Goal: Transaction & Acquisition: Purchase product/service

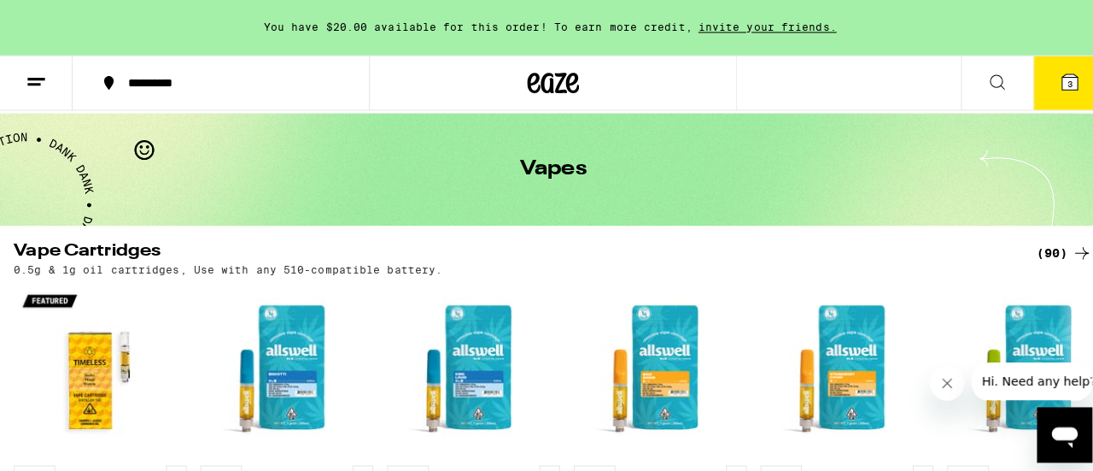
scroll to position [33, 0]
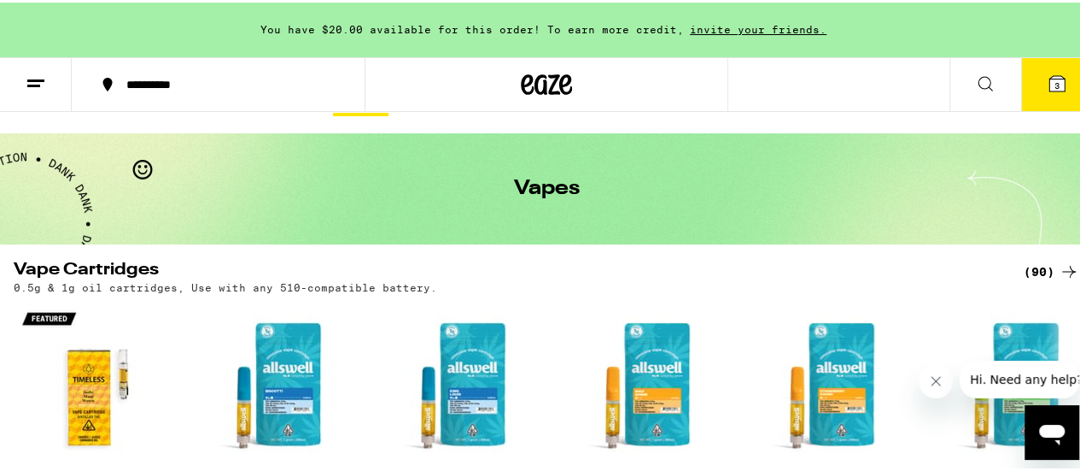
click at [1047, 78] on icon at bounding box center [1057, 81] width 20 height 20
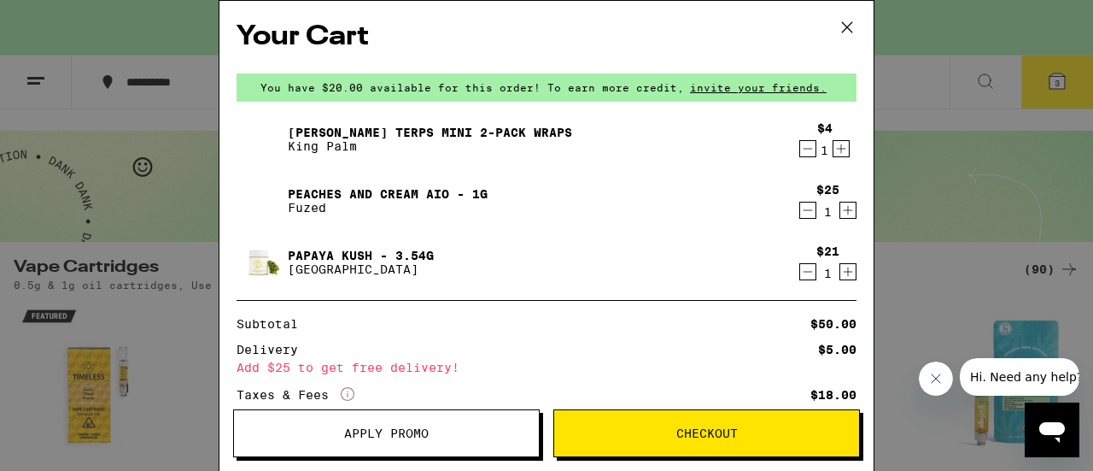
click at [800, 152] on icon "Decrement" at bounding box center [807, 148] width 15 height 20
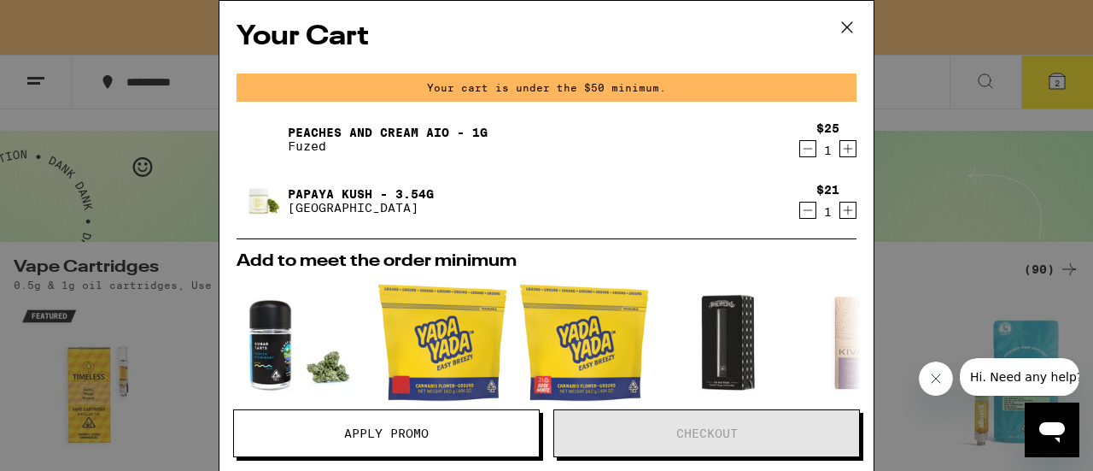
click at [800, 213] on icon "Decrement" at bounding box center [807, 210] width 15 height 20
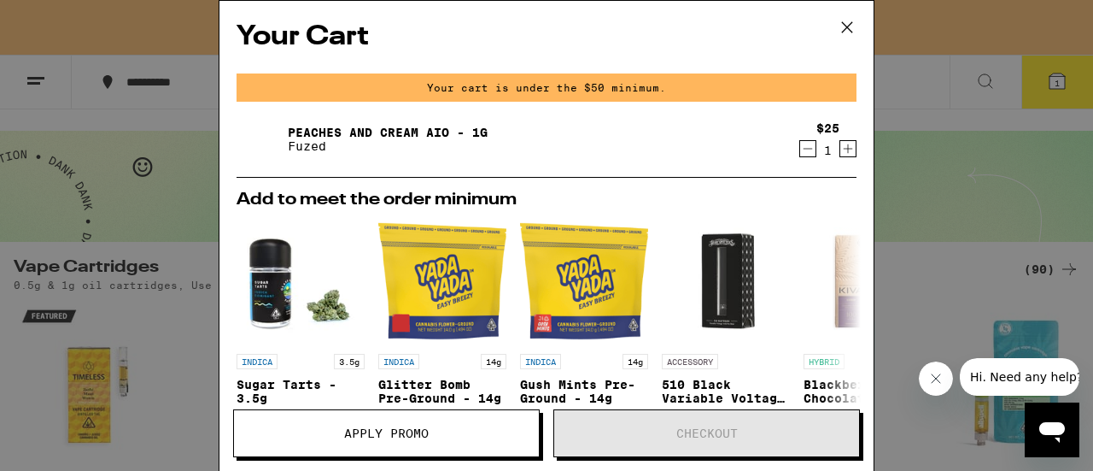
click at [924, 252] on div "Your Cart Your cart is under the $50 minimum. Peaches and Cream AIO - 1g Fuzed …" at bounding box center [546, 235] width 1093 height 471
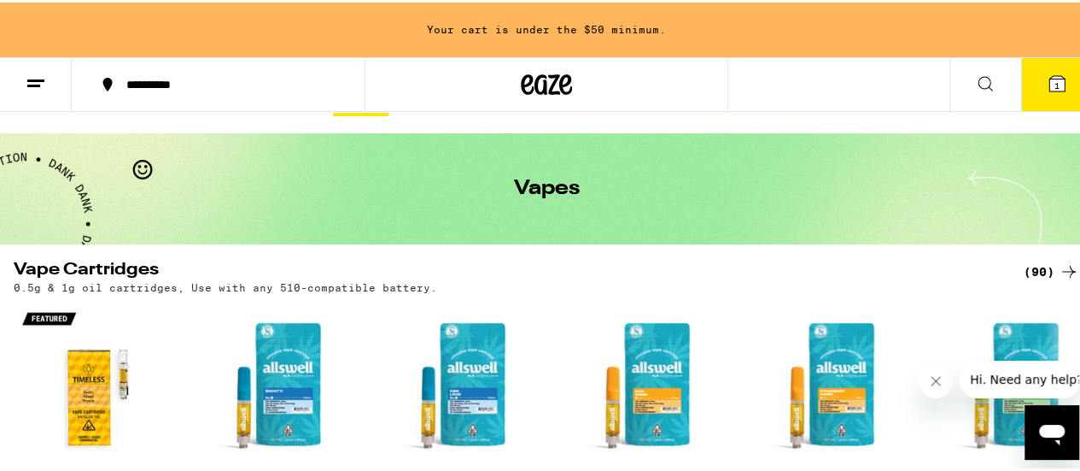
click at [50, 85] on button at bounding box center [36, 83] width 72 height 54
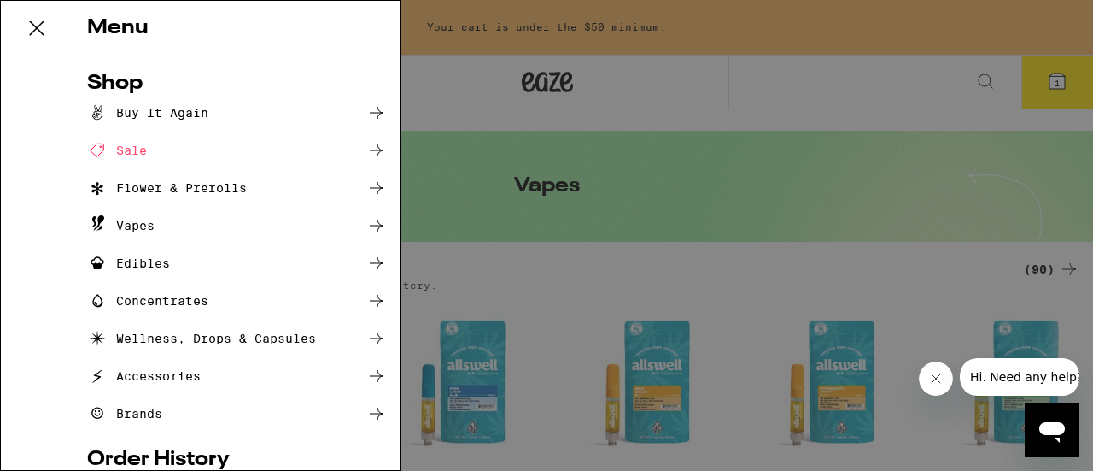
click at [145, 225] on div "Vapes" at bounding box center [120, 225] width 67 height 20
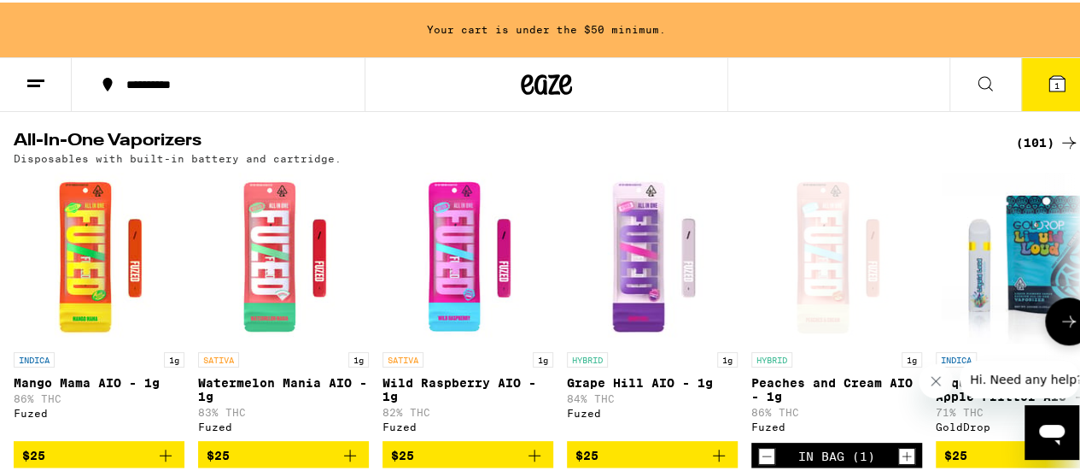
scroll to position [557, 0]
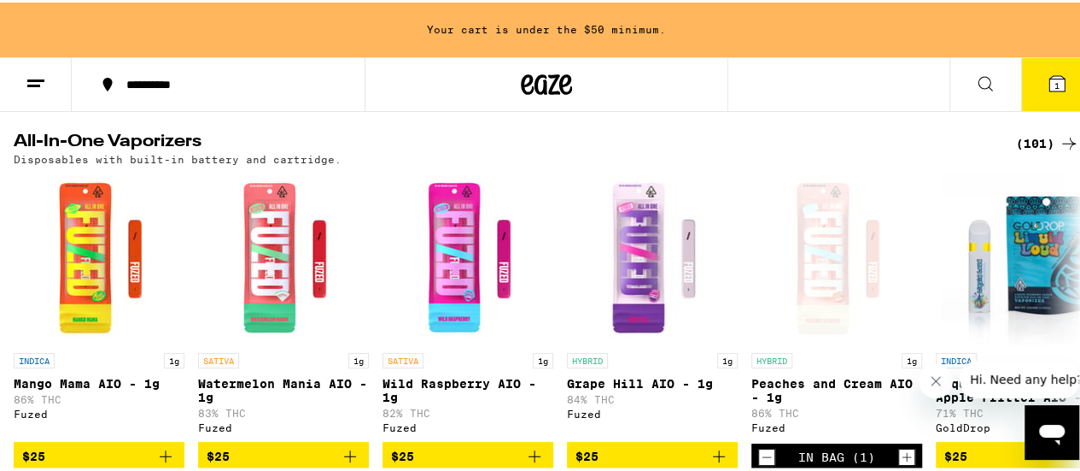
click at [1016, 143] on div "(101)" at bounding box center [1047, 141] width 63 height 20
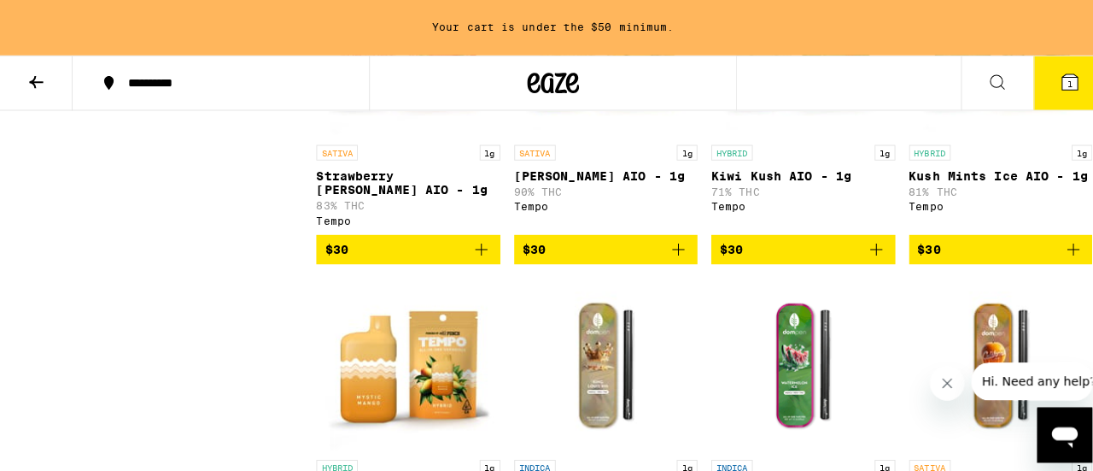
scroll to position [3134, 0]
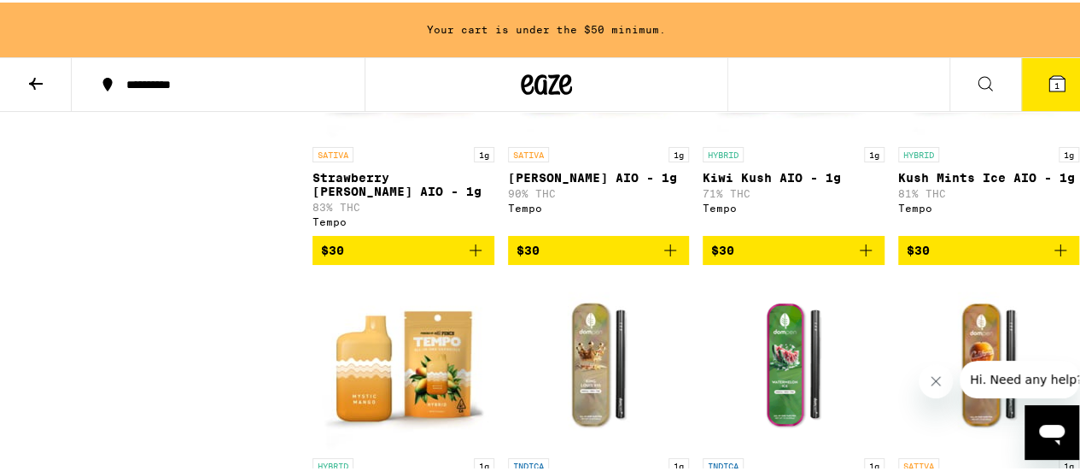
click at [660, 258] on icon "Add to bag" at bounding box center [670, 247] width 20 height 20
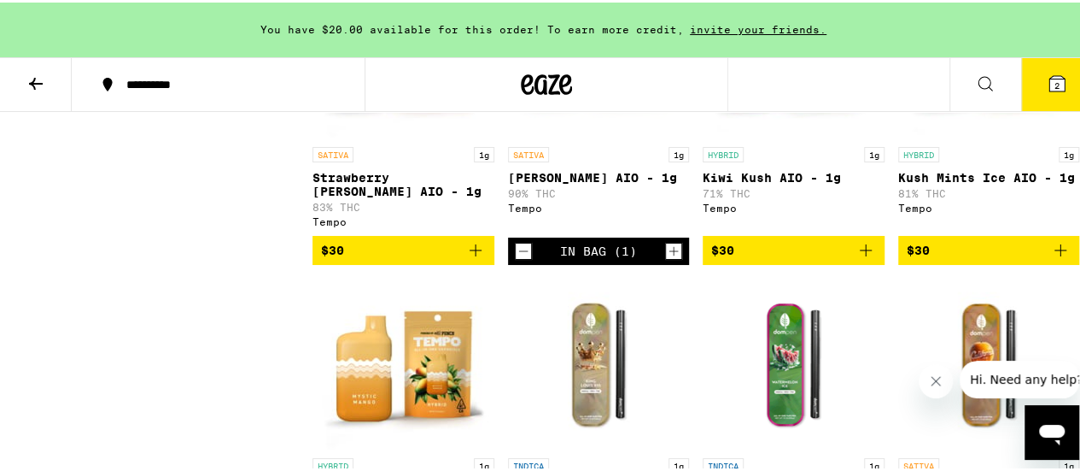
click at [1049, 78] on icon at bounding box center [1056, 80] width 15 height 15
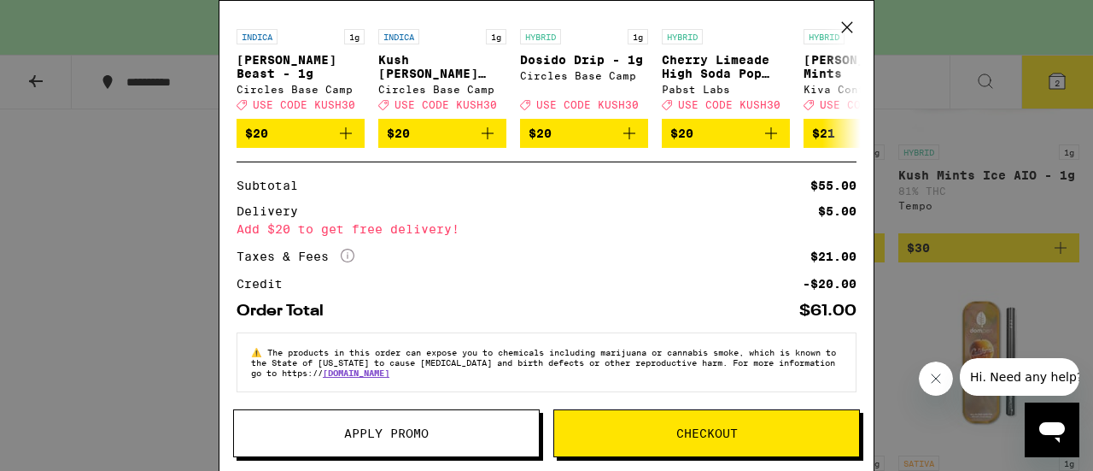
scroll to position [401, 0]
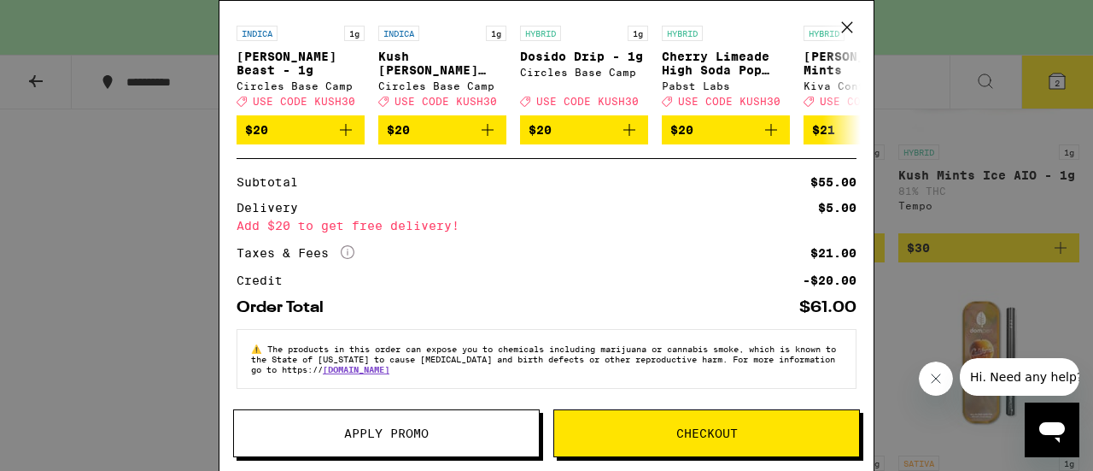
click at [676, 427] on span "Checkout" at bounding box center [706, 433] width 61 height 12
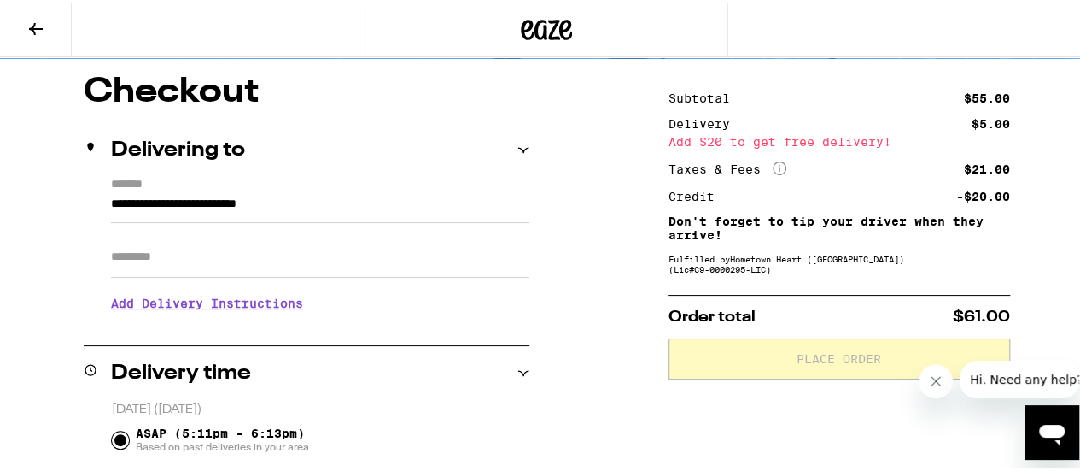
scroll to position [133, 0]
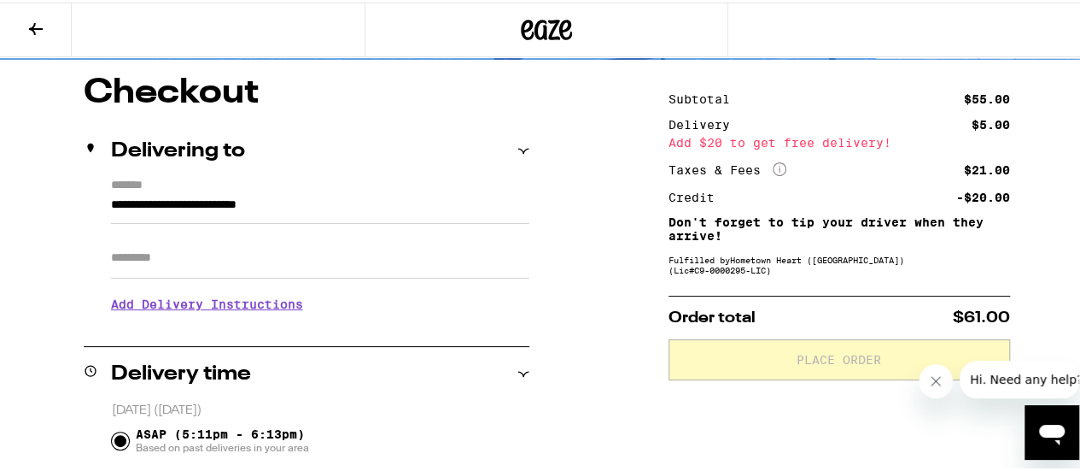
click at [154, 258] on input "Apt/Suite" at bounding box center [320, 255] width 418 height 41
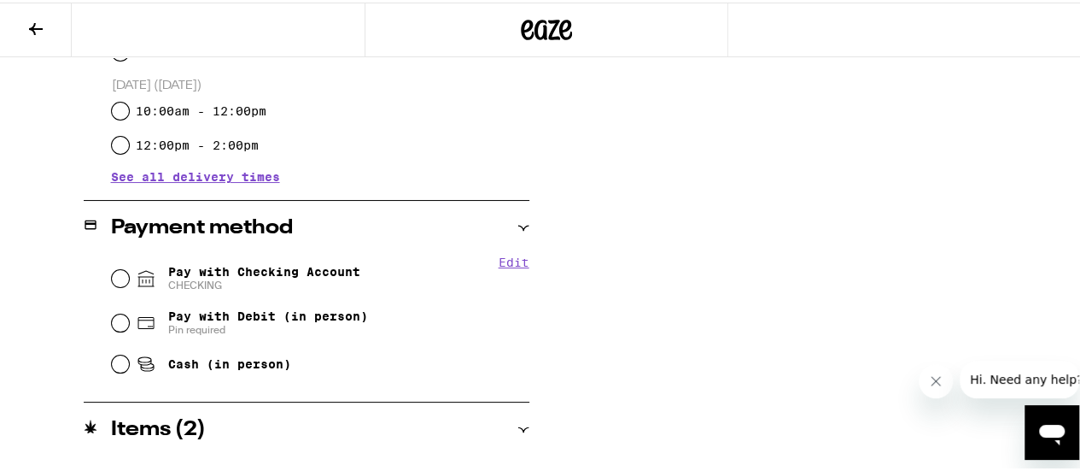
scroll to position [611, 0]
type input "*"
click at [116, 267] on input "Pay with Checking Account CHECKING" at bounding box center [120, 274] width 17 height 17
radio input "true"
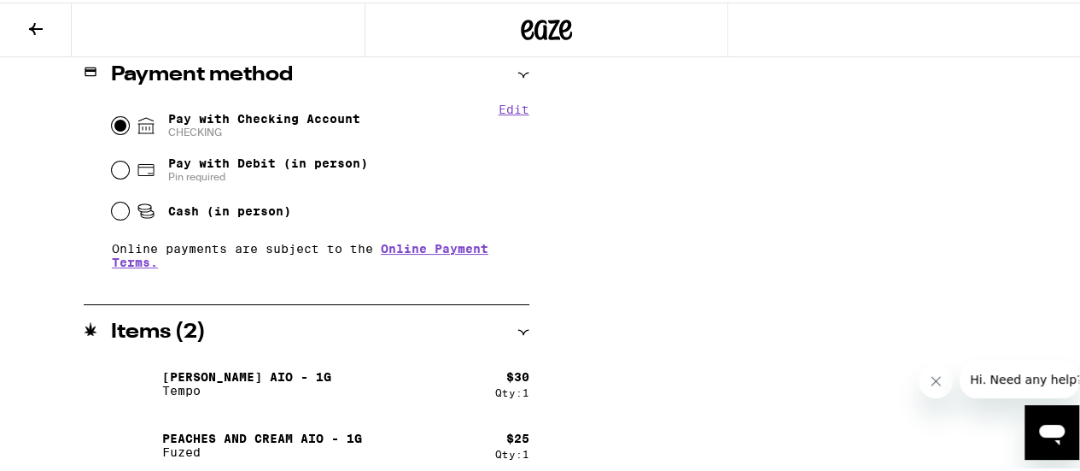
scroll to position [763, 0]
click at [524, 98] on div "Payment method" at bounding box center [307, 73] width 446 height 55
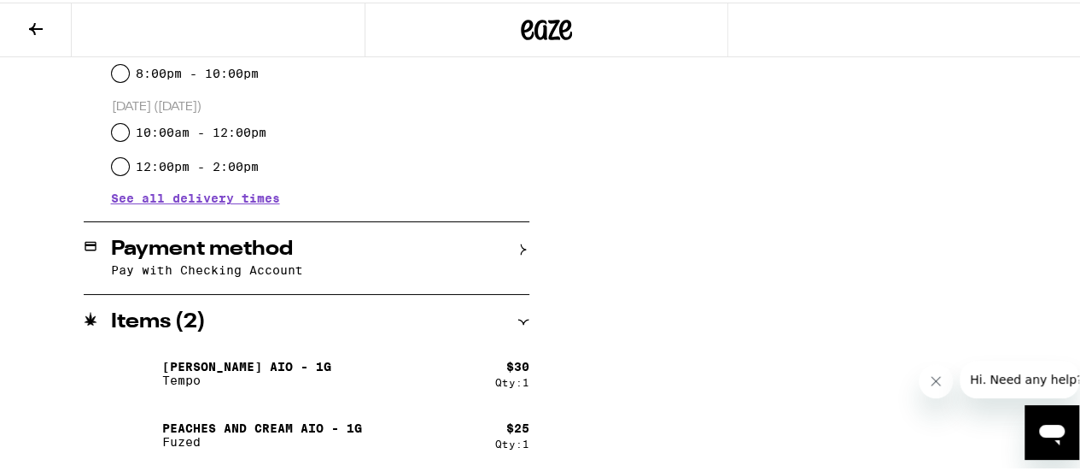
scroll to position [590, 0]
click at [521, 245] on icon at bounding box center [523, 247] width 5 height 11
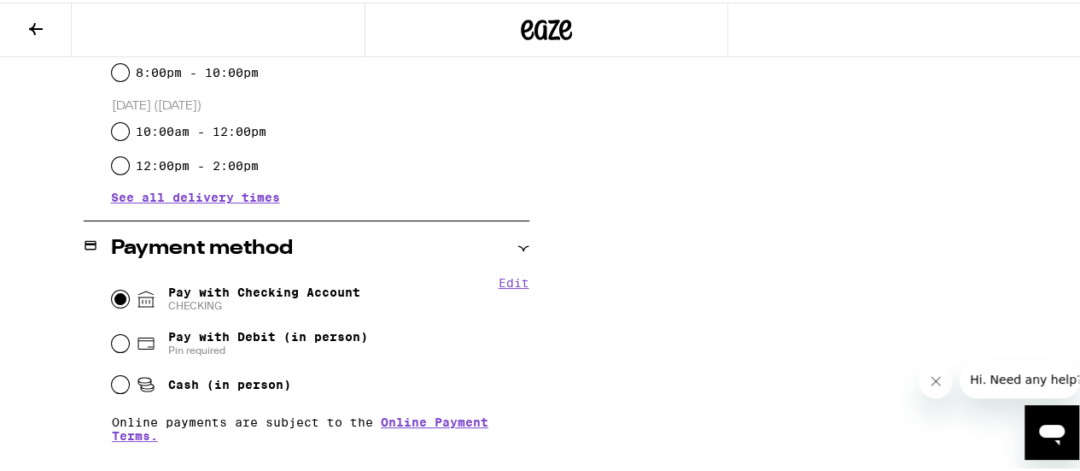
scroll to position [763, 0]
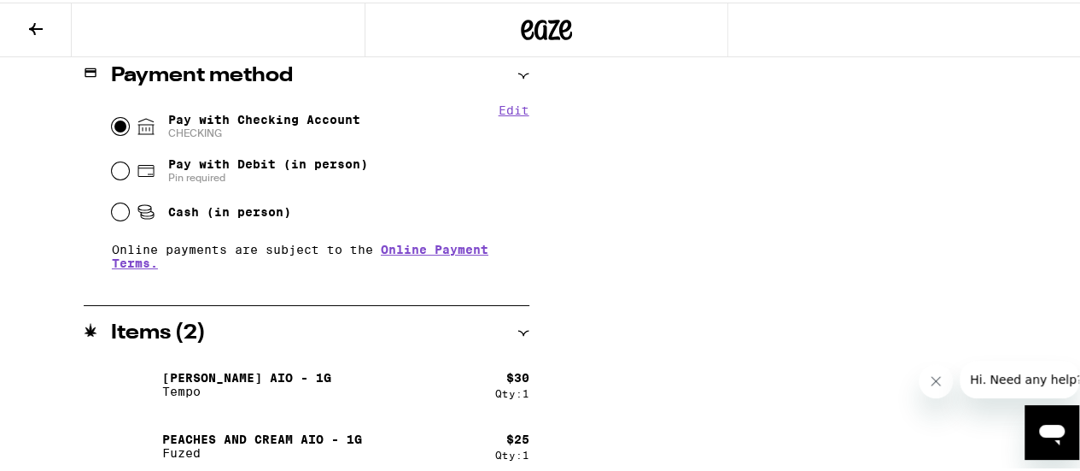
click at [516, 103] on button "Edit" at bounding box center [514, 108] width 31 height 14
click at [516, 103] on button "Done" at bounding box center [514, 108] width 31 height 14
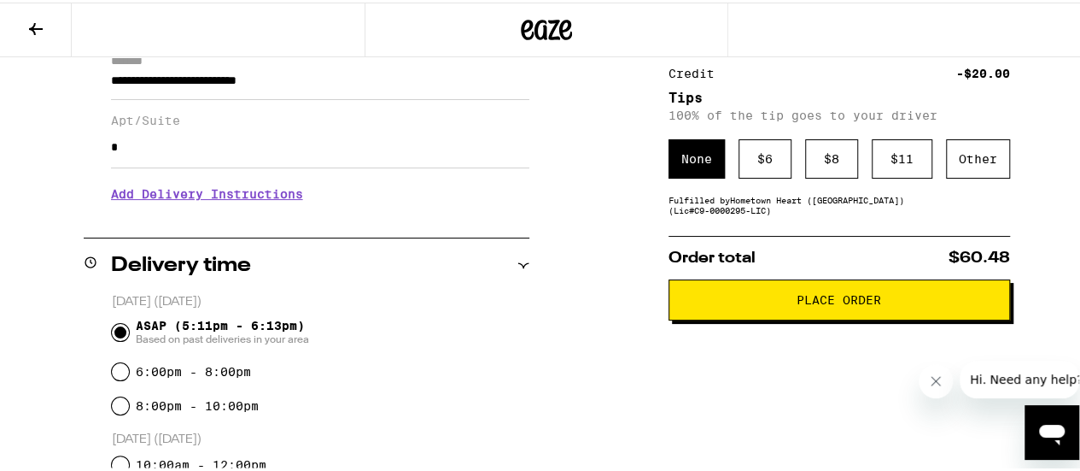
scroll to position [0, 0]
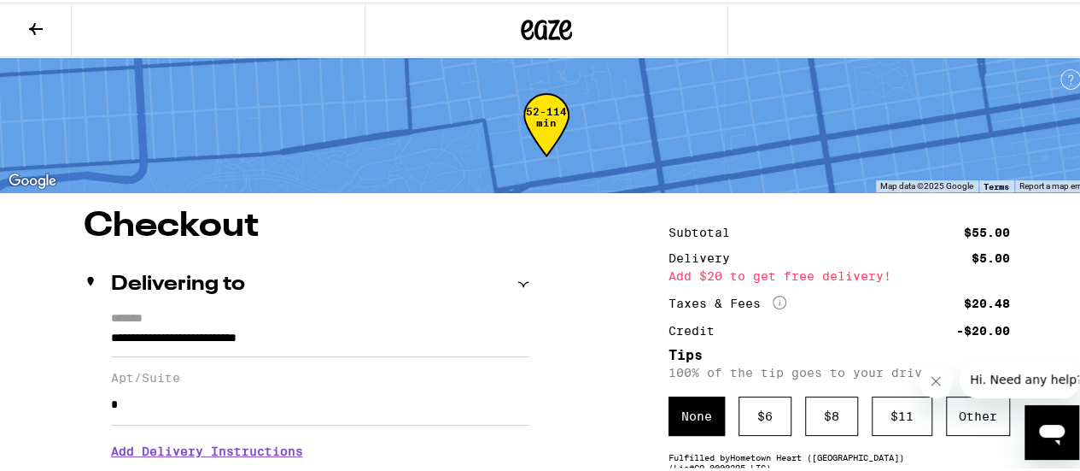
click at [37, 30] on icon at bounding box center [36, 26] width 20 height 20
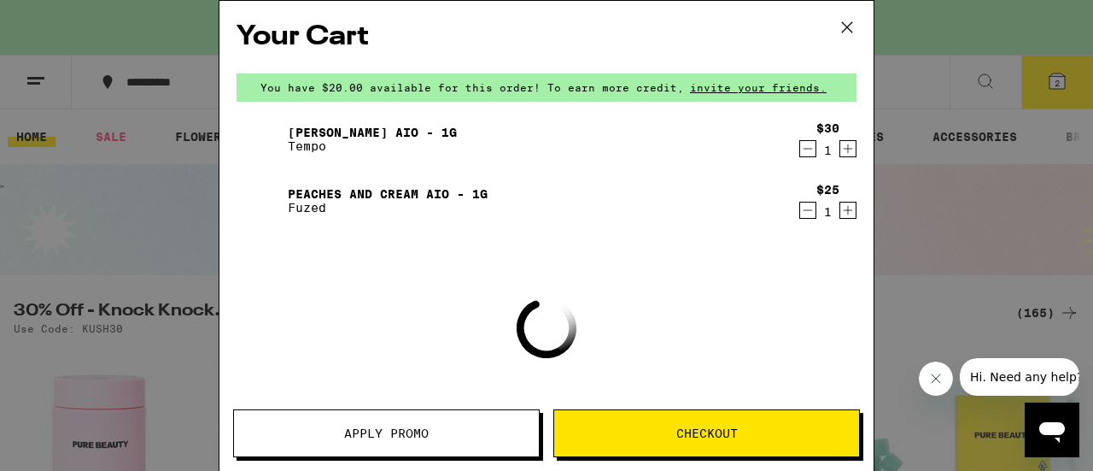
click at [843, 24] on icon at bounding box center [847, 28] width 26 height 26
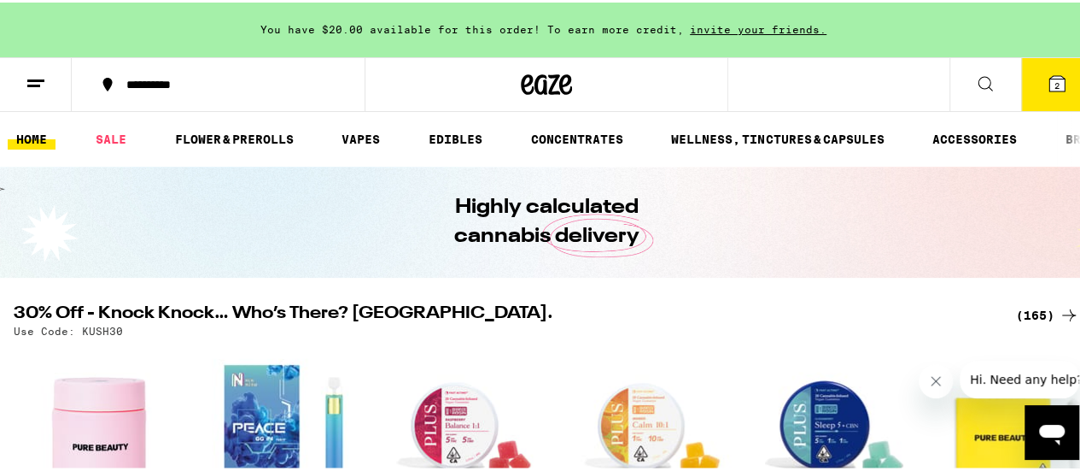
click at [32, 88] on icon at bounding box center [36, 81] width 20 height 20
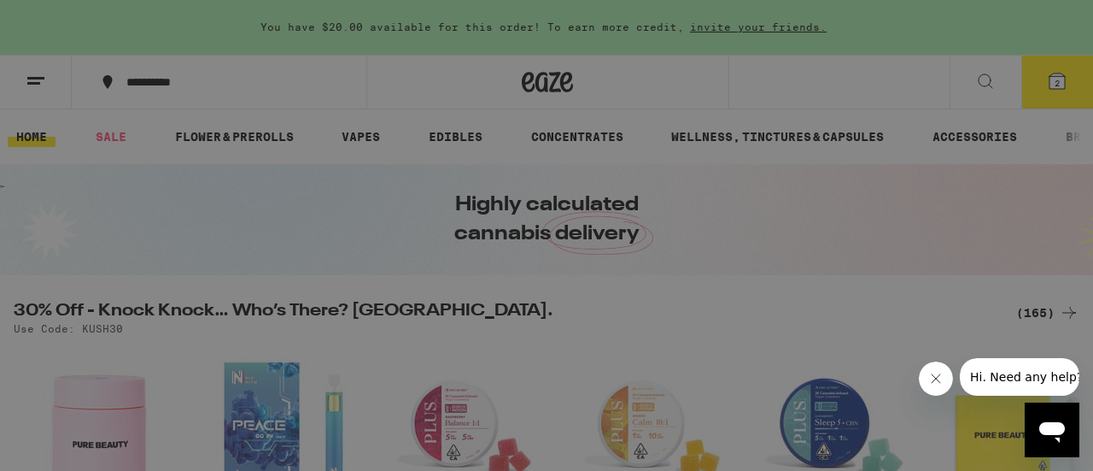
click at [155, 371] on div "Accessories" at bounding box center [144, 375] width 114 height 20
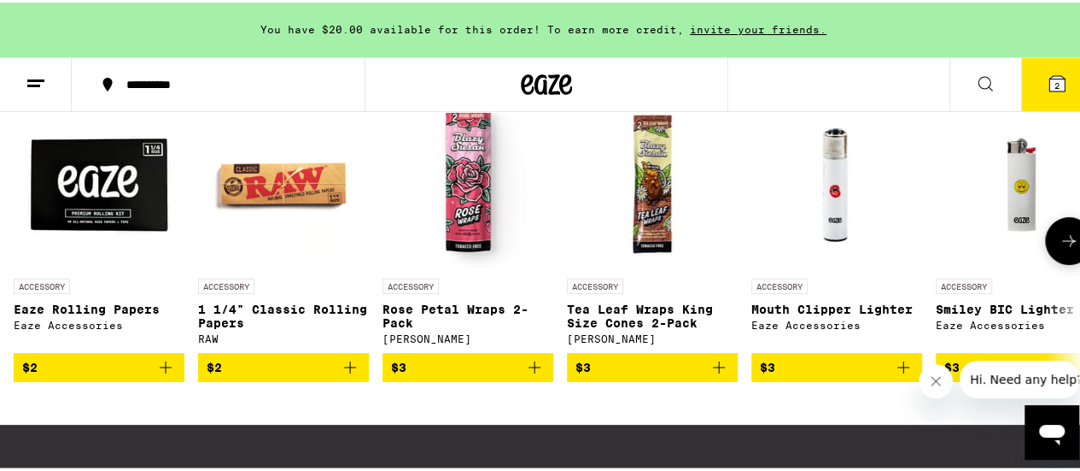
scroll to position [235, 0]
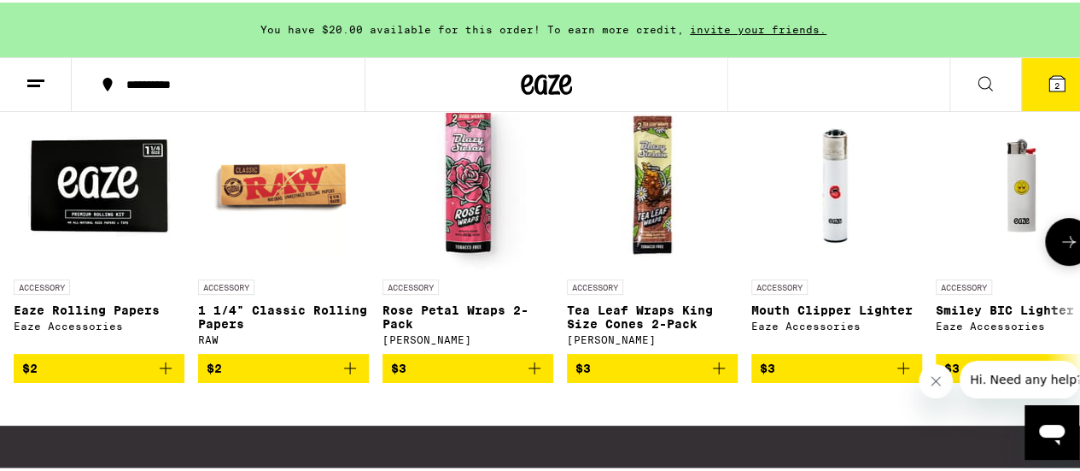
click at [1045, 254] on button at bounding box center [1069, 239] width 48 height 48
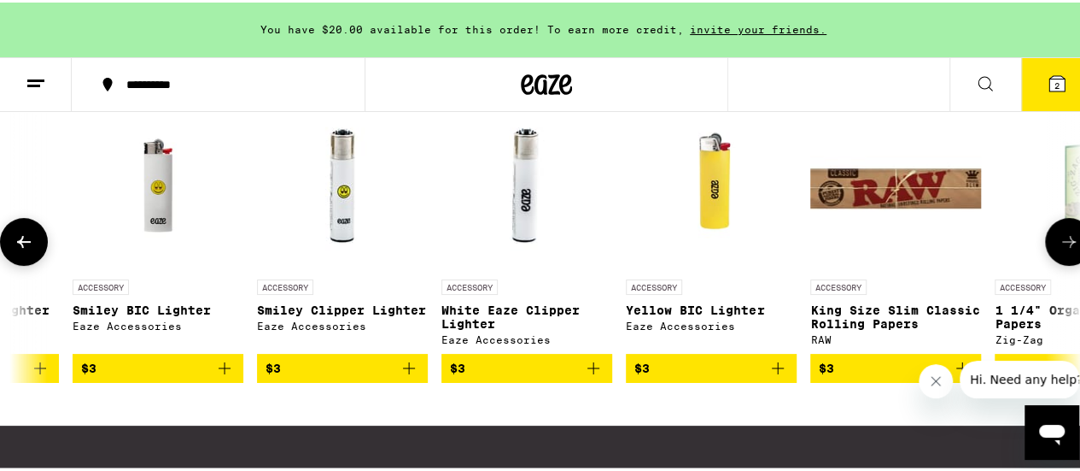
scroll to position [0, 867]
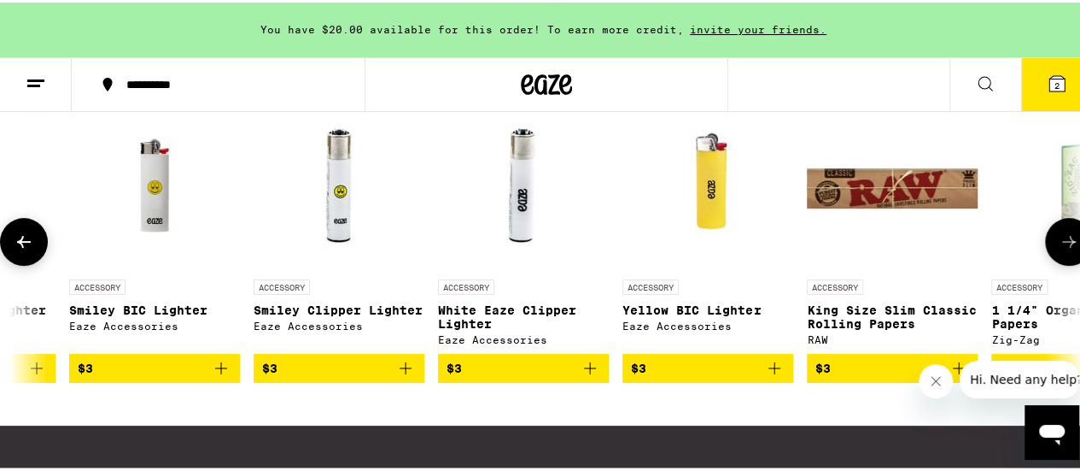
click at [1045, 254] on button at bounding box center [1069, 239] width 48 height 48
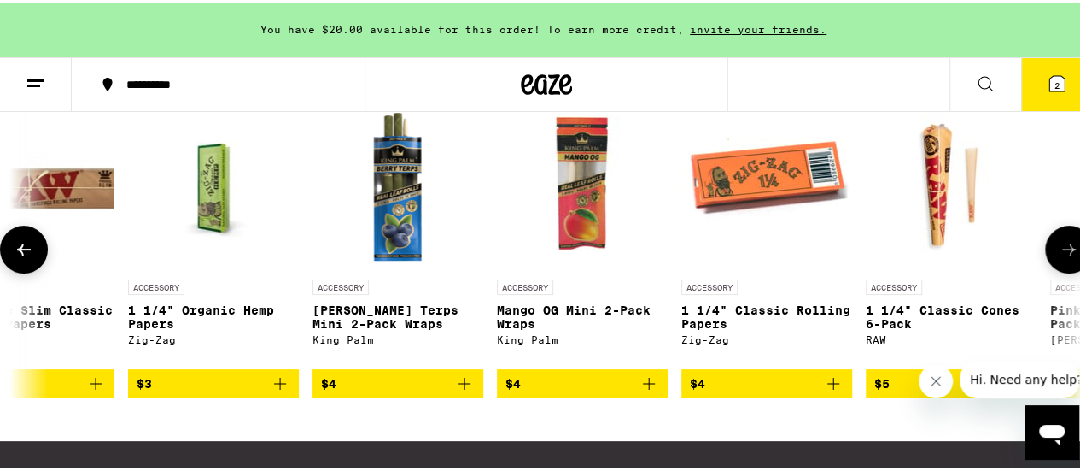
scroll to position [0, 1733]
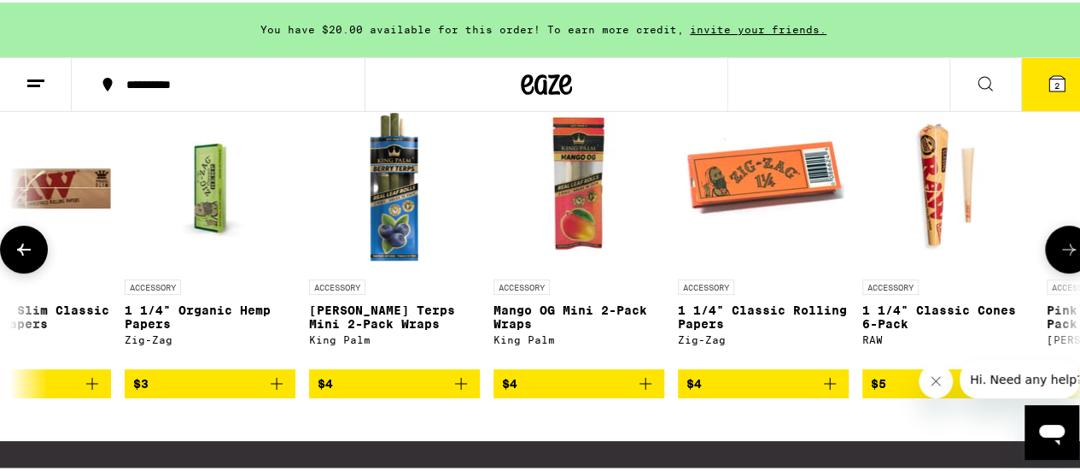
click at [1045, 254] on button at bounding box center [1069, 247] width 48 height 48
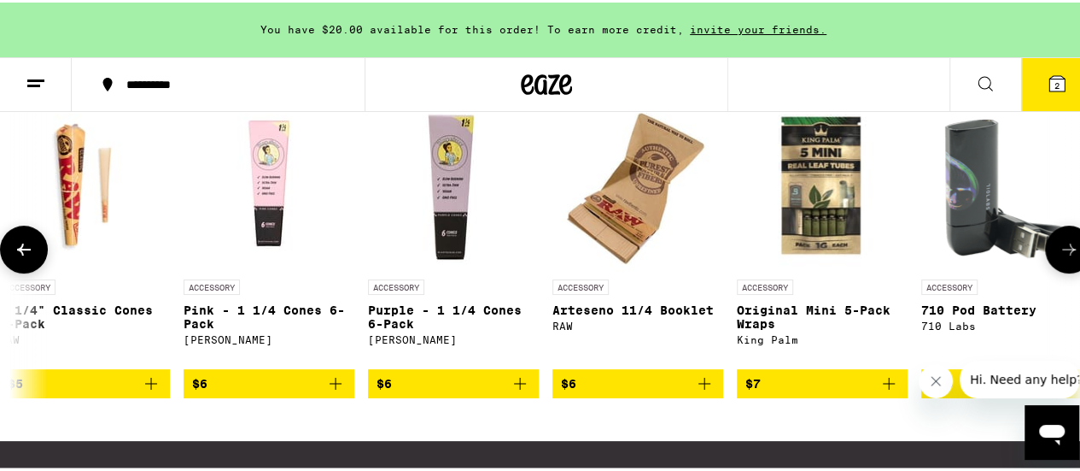
scroll to position [0, 2601]
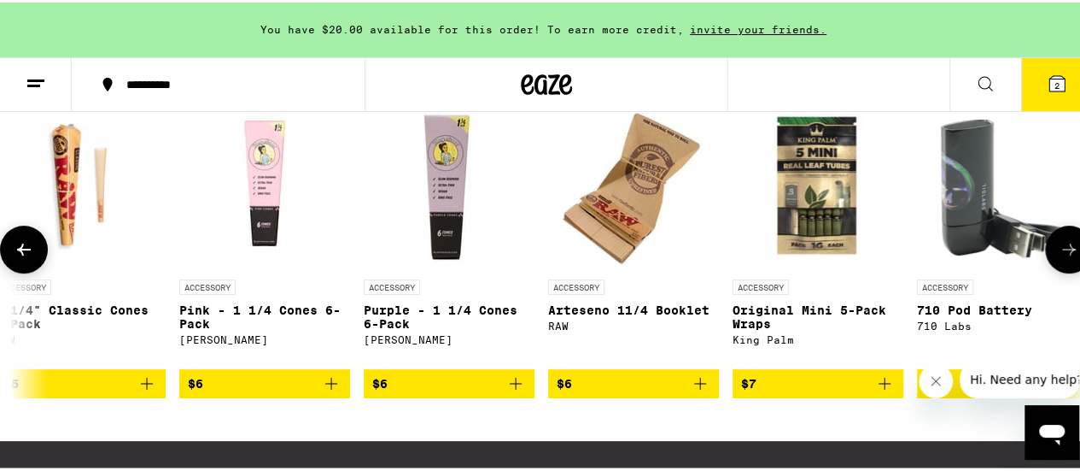
click at [1045, 254] on button at bounding box center [1069, 247] width 48 height 48
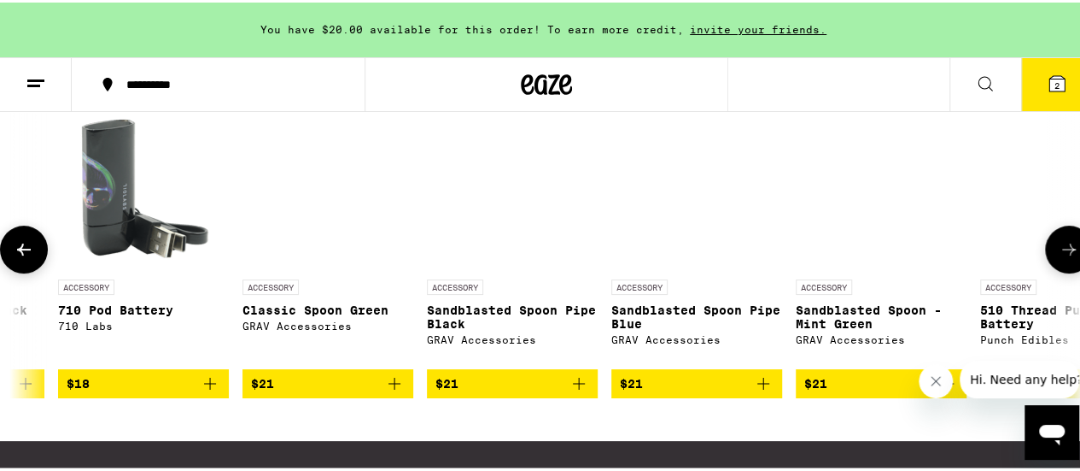
scroll to position [0, 3468]
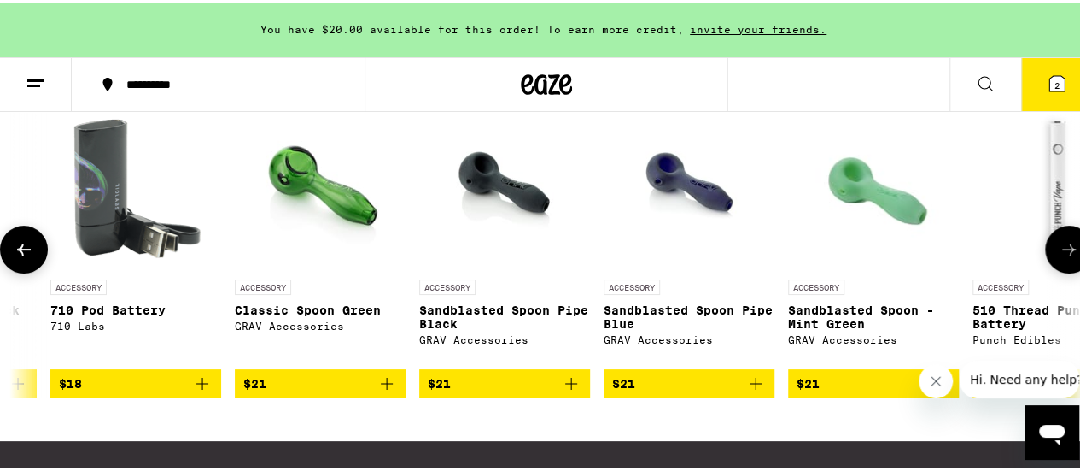
click at [1045, 254] on button at bounding box center [1069, 247] width 48 height 48
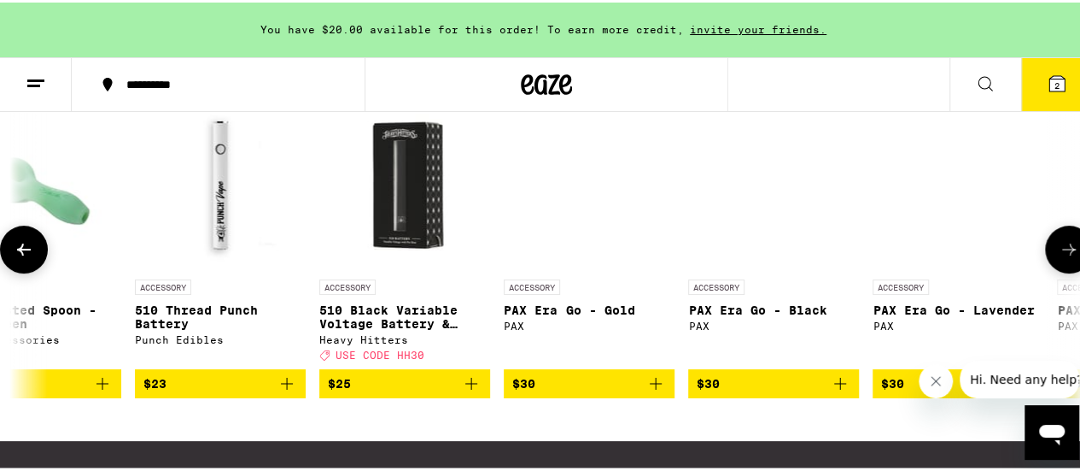
scroll to position [0, 4334]
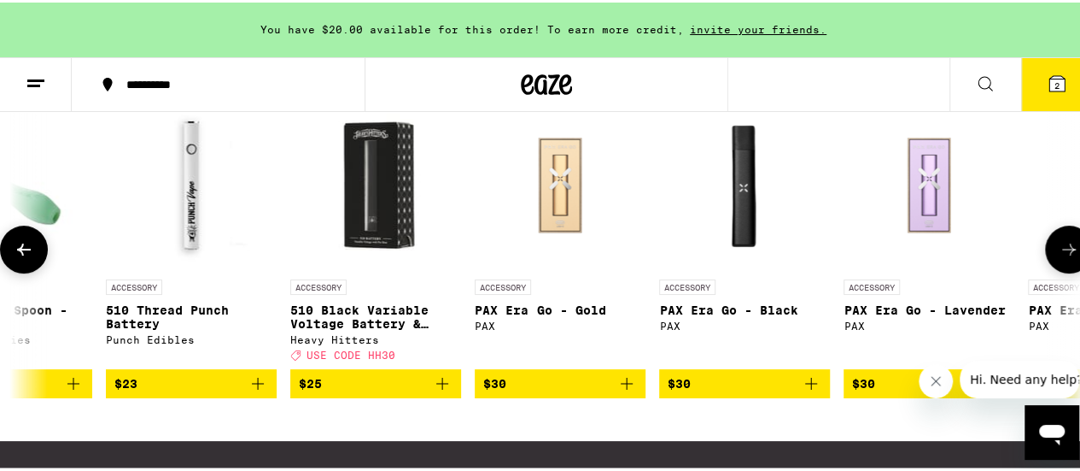
click at [1045, 254] on button at bounding box center [1069, 247] width 48 height 48
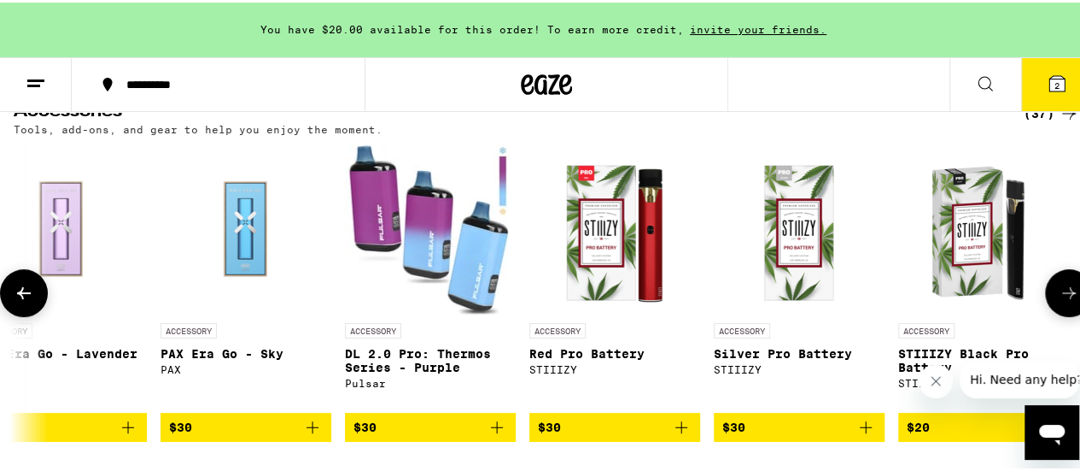
scroll to position [183, 0]
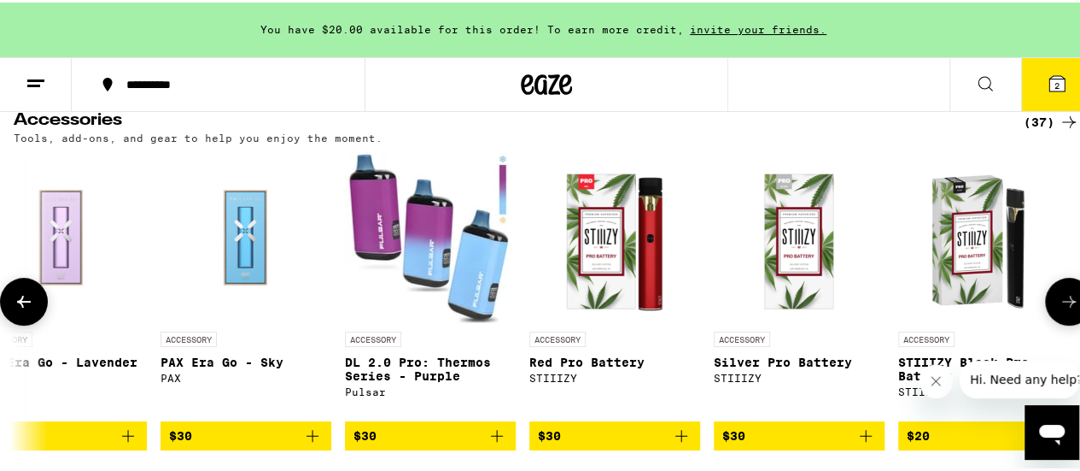
click at [442, 373] on p "DL 2.0 Pro: Thermos Series - Purple" at bounding box center [430, 366] width 171 height 27
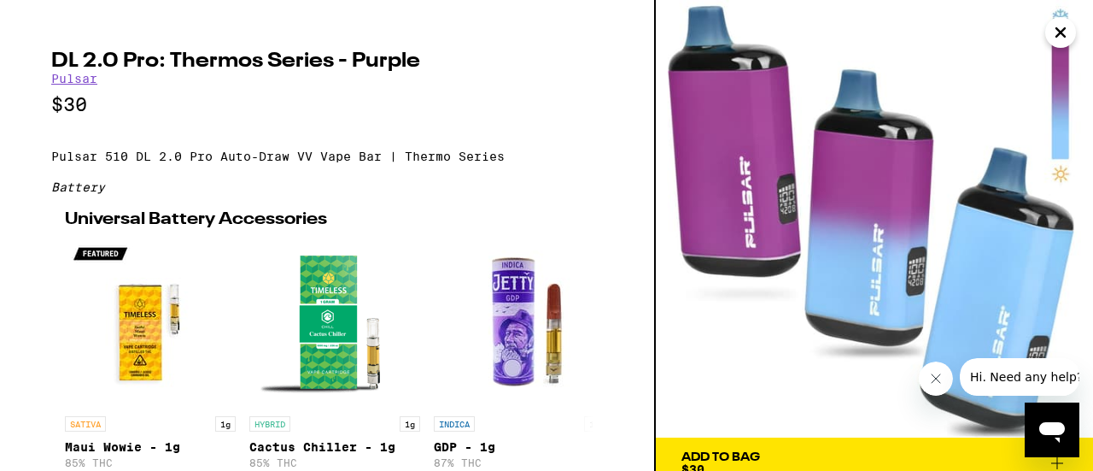
click at [587, 105] on p "$30" at bounding box center [327, 104] width 552 height 21
click at [1059, 42] on icon "Close" at bounding box center [1060, 33] width 20 height 26
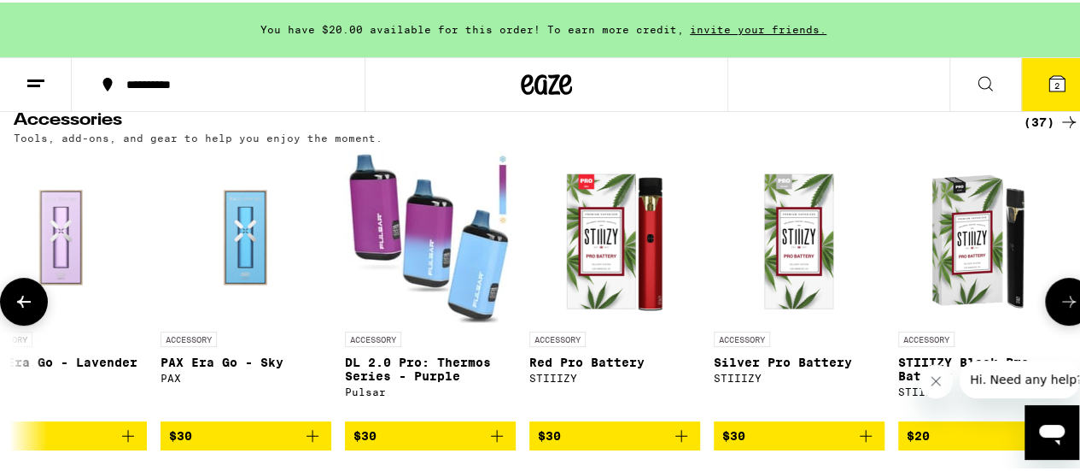
click at [1072, 300] on button at bounding box center [1069, 299] width 48 height 48
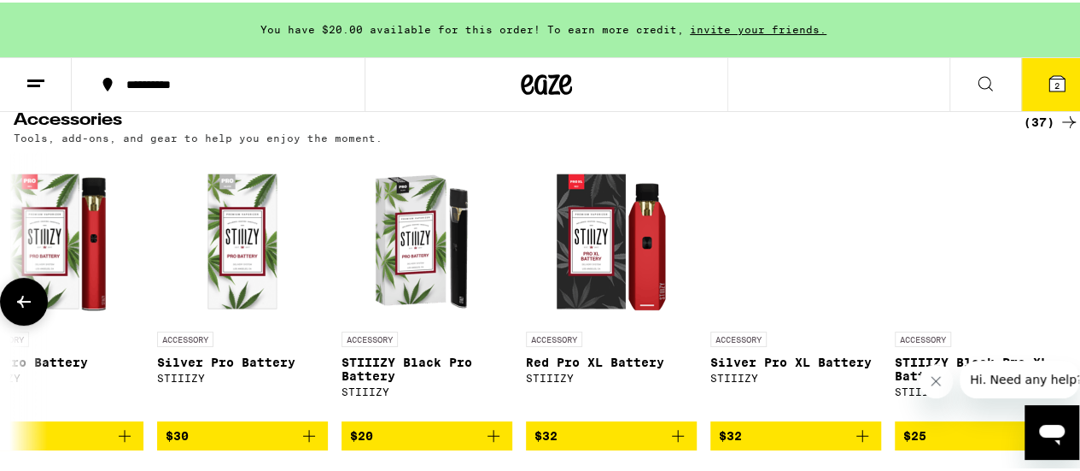
scroll to position [0, 5772]
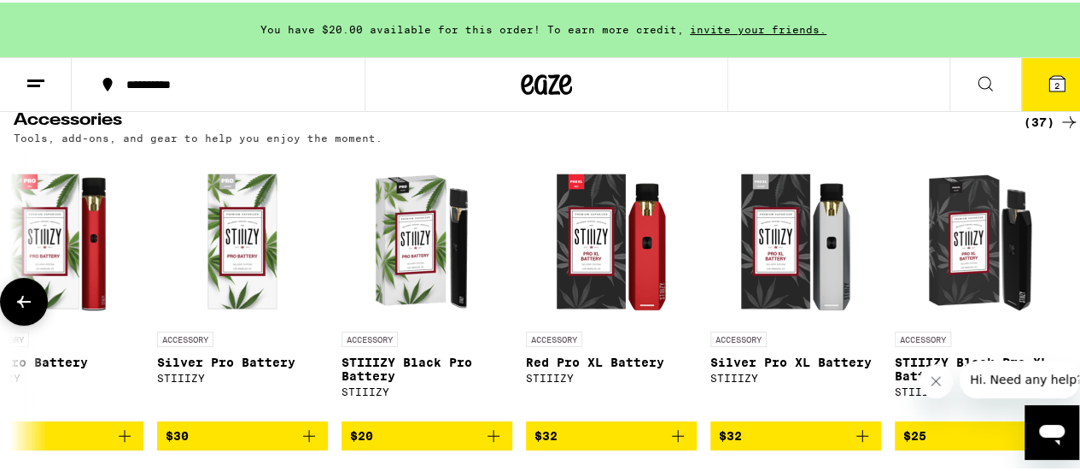
click at [1072, 300] on div at bounding box center [1069, 299] width 48 height 48
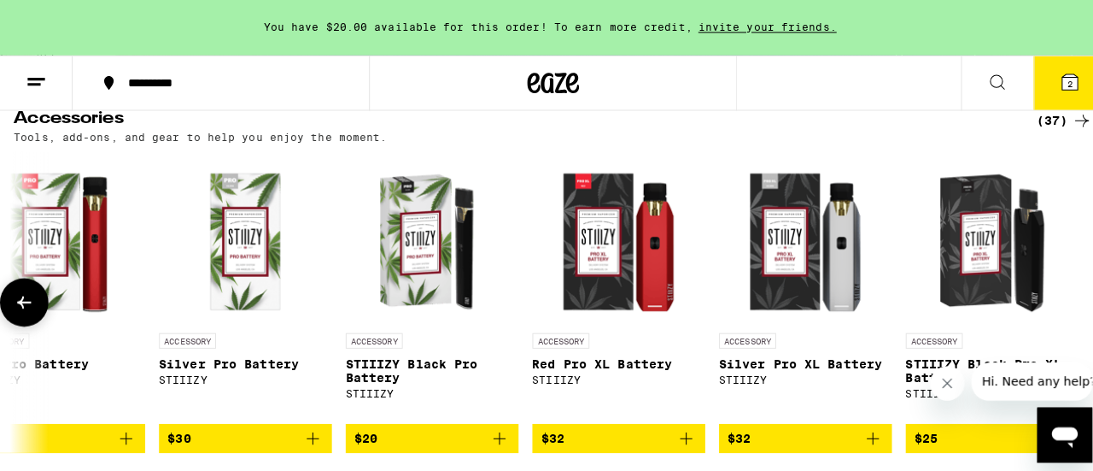
scroll to position [0, 0]
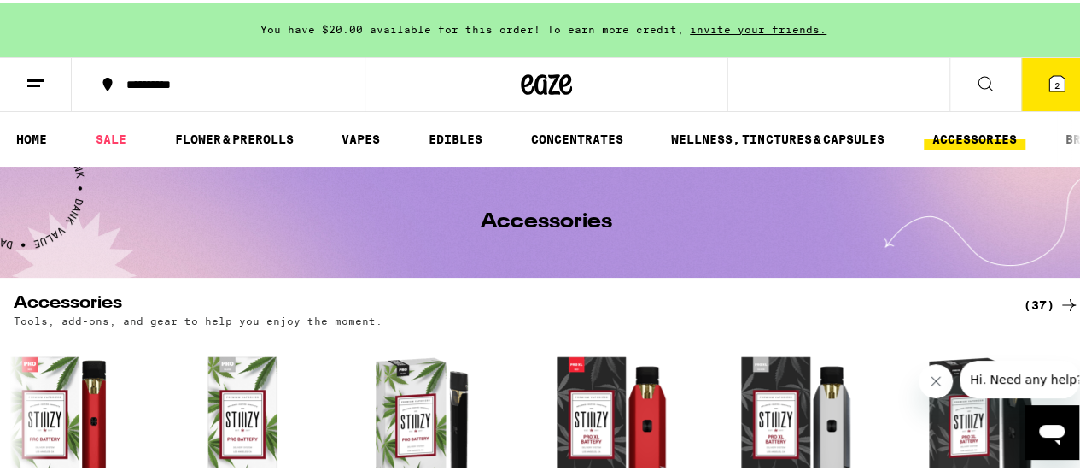
click at [41, 85] on icon at bounding box center [36, 81] width 20 height 20
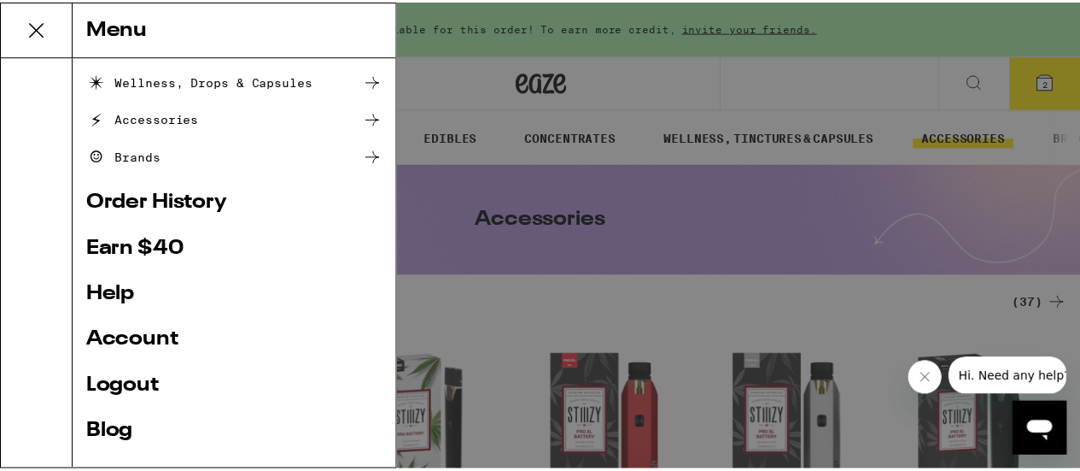
scroll to position [258, 0]
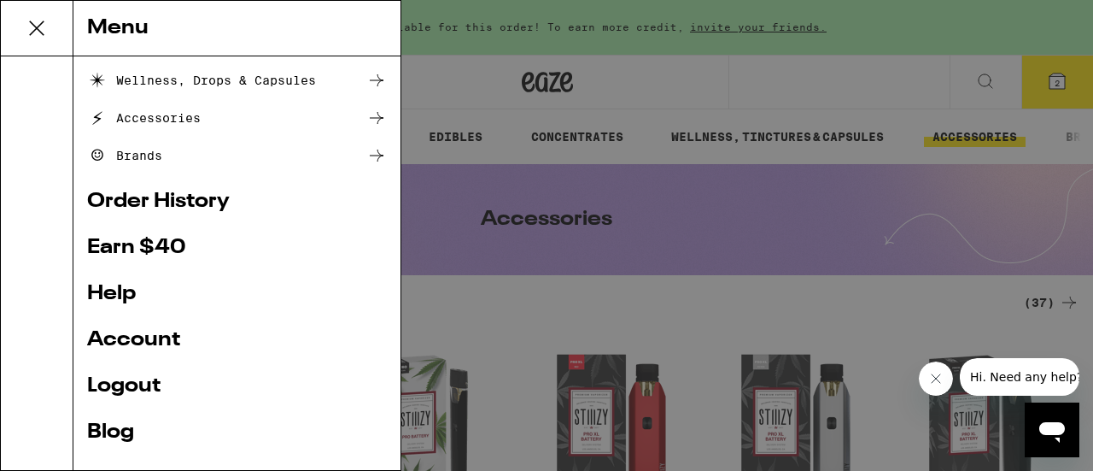
click at [139, 349] on link "Account" at bounding box center [237, 340] width 300 height 20
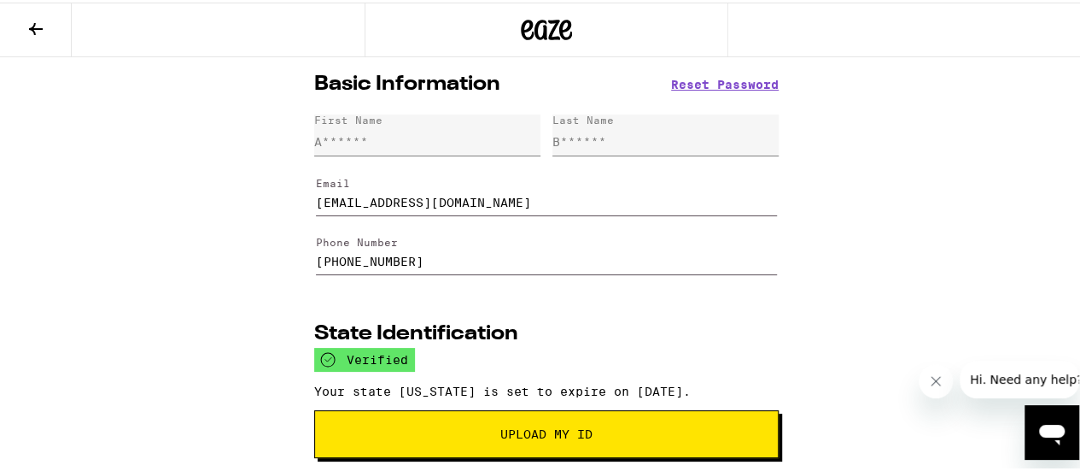
click at [53, 31] on button at bounding box center [36, 28] width 72 height 54
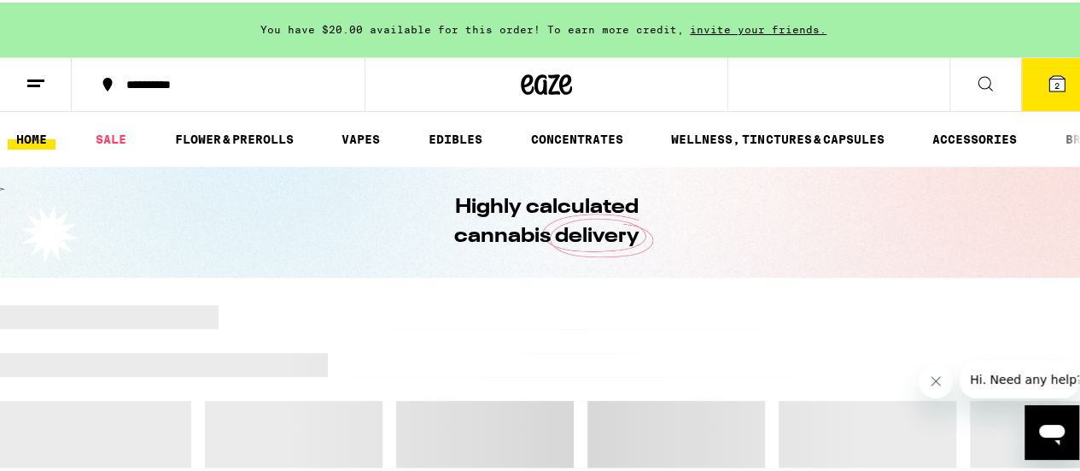
click at [26, 95] on button at bounding box center [36, 83] width 72 height 54
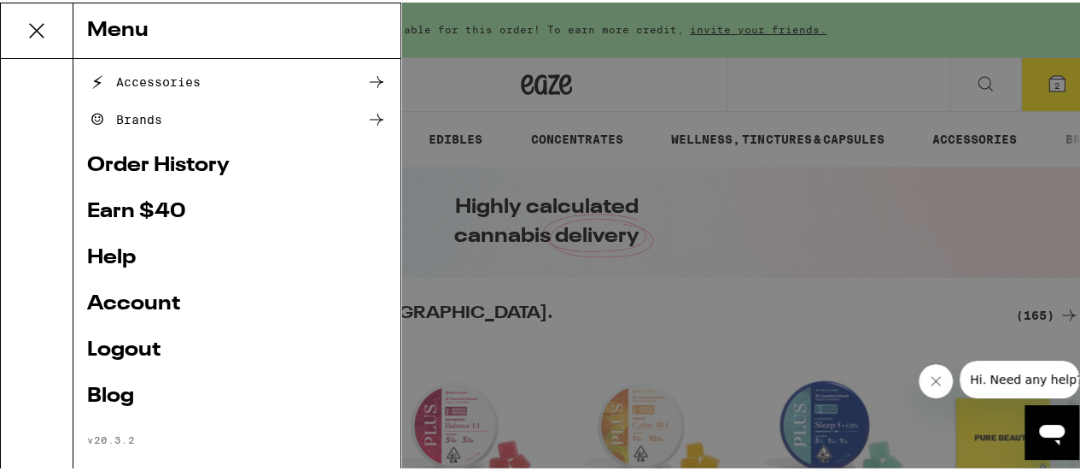
scroll to position [313, 0]
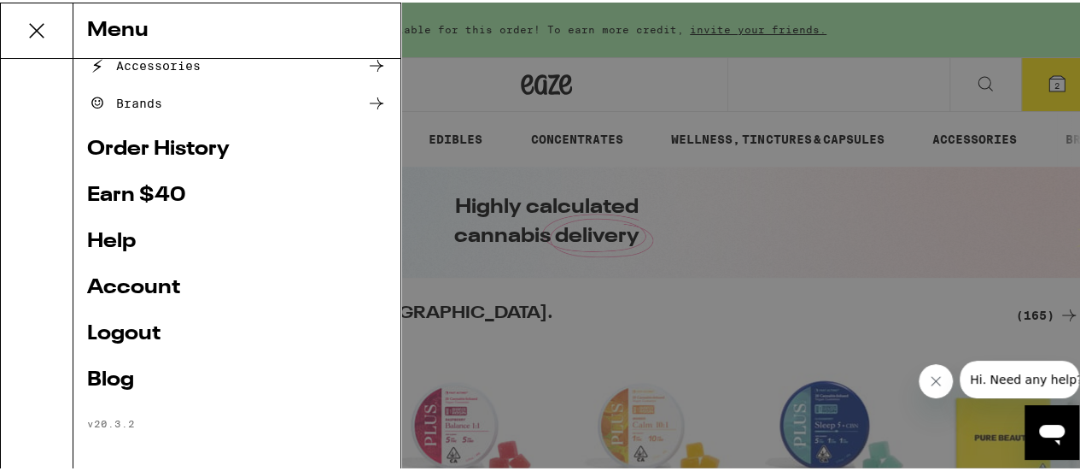
click at [830, 257] on div "Menu Shop Buy It Again Sale Flower & Prerolls Vapes Edibles Concentrates Wellne…" at bounding box center [546, 235] width 1093 height 471
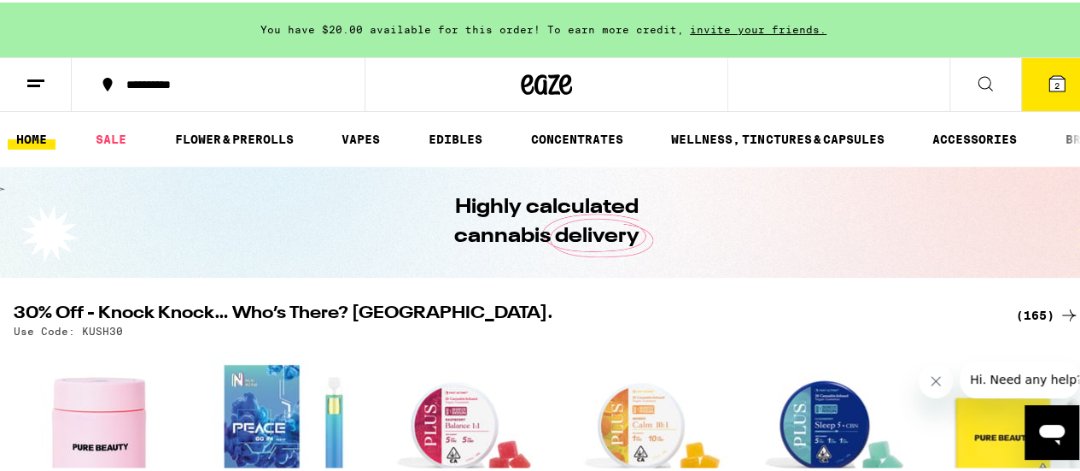
click at [1040, 93] on button "2" at bounding box center [1057, 82] width 72 height 53
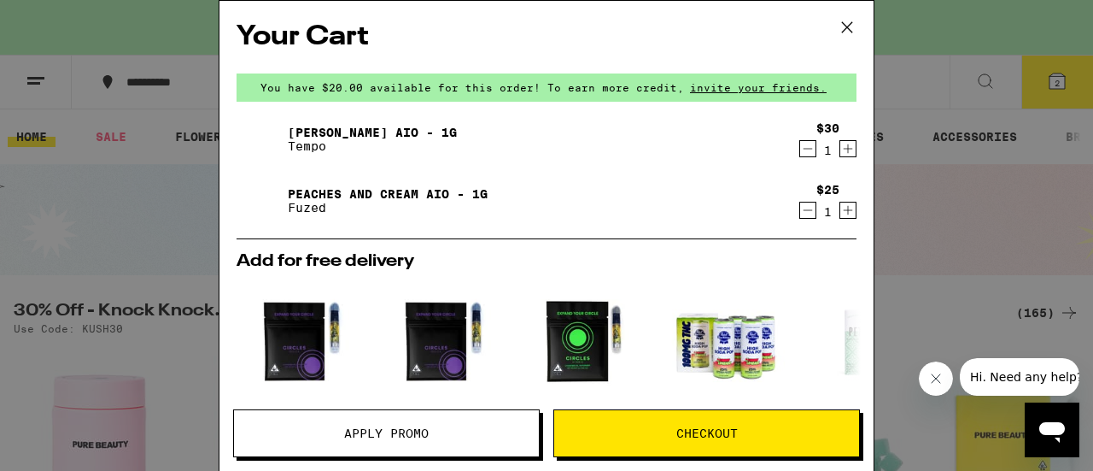
click at [646, 433] on span "Checkout" at bounding box center [706, 433] width 305 height 12
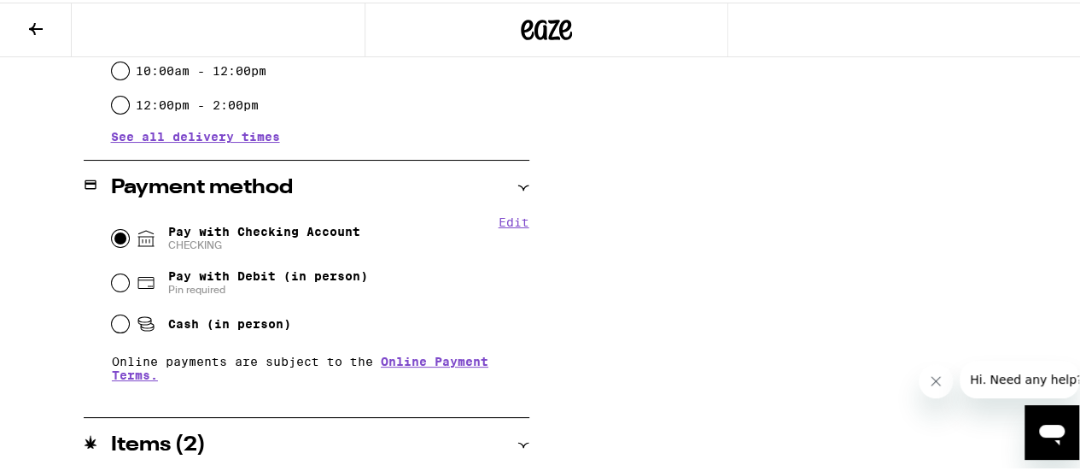
scroll to position [653, 0]
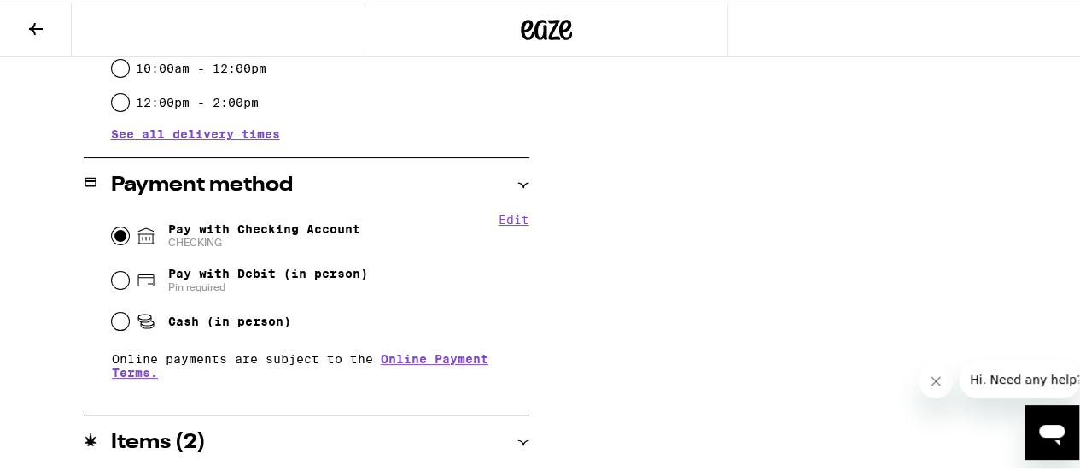
click at [514, 223] on button "Edit" at bounding box center [514, 217] width 31 height 14
click at [272, 242] on button "Remove Account" at bounding box center [279, 239] width 96 height 11
radio input "false"
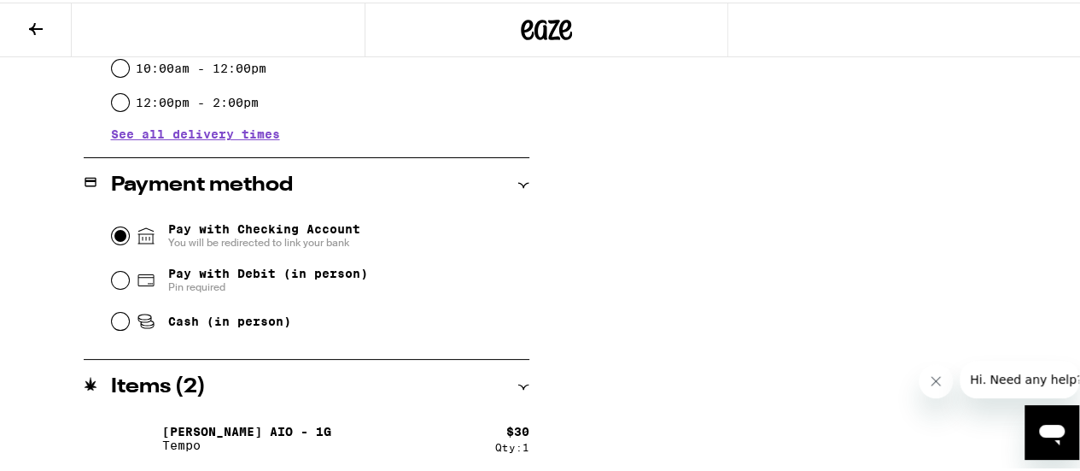
click at [124, 233] on input "Pay with Checking Account You will be redirected to link your bank" at bounding box center [120, 233] width 17 height 17
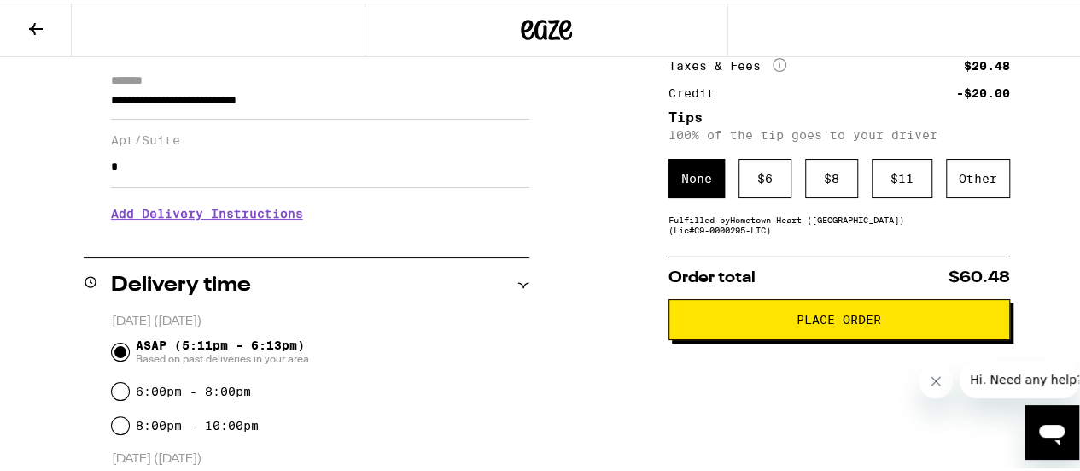
scroll to position [236, 0]
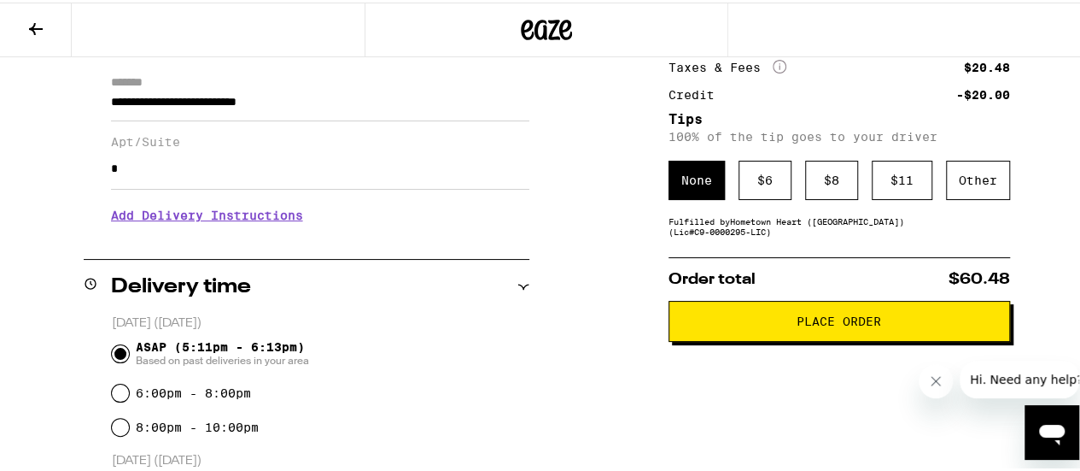
click at [818, 334] on button "Place Order" at bounding box center [840, 318] width 342 height 41
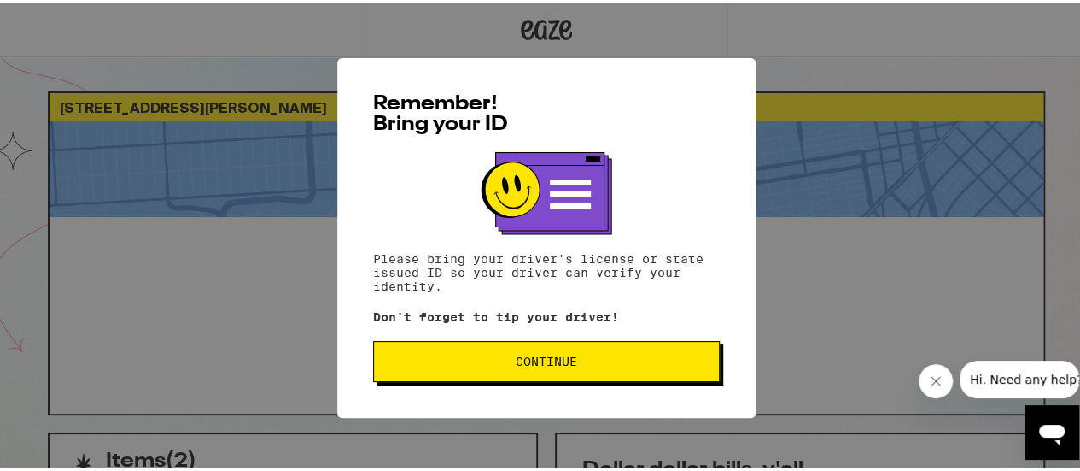
click at [596, 359] on span "Continue" at bounding box center [547, 359] width 318 height 12
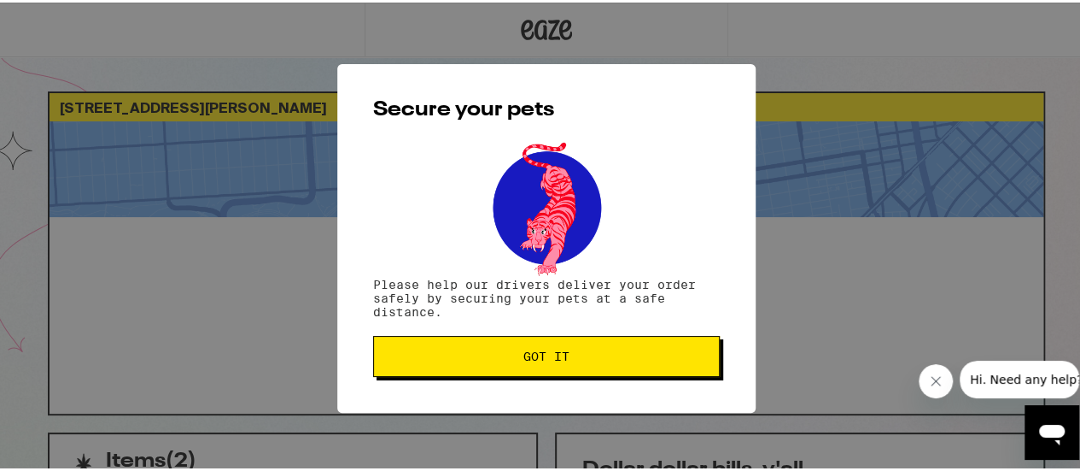
click at [596, 359] on span "Got it" at bounding box center [547, 354] width 318 height 12
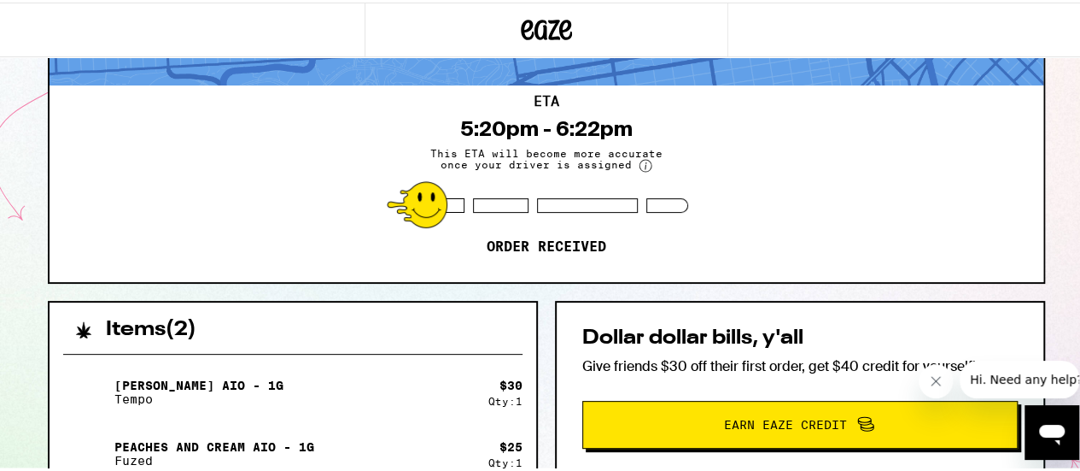
scroll to position [132, 0]
